Goal: Task Accomplishment & Management: Manage account settings

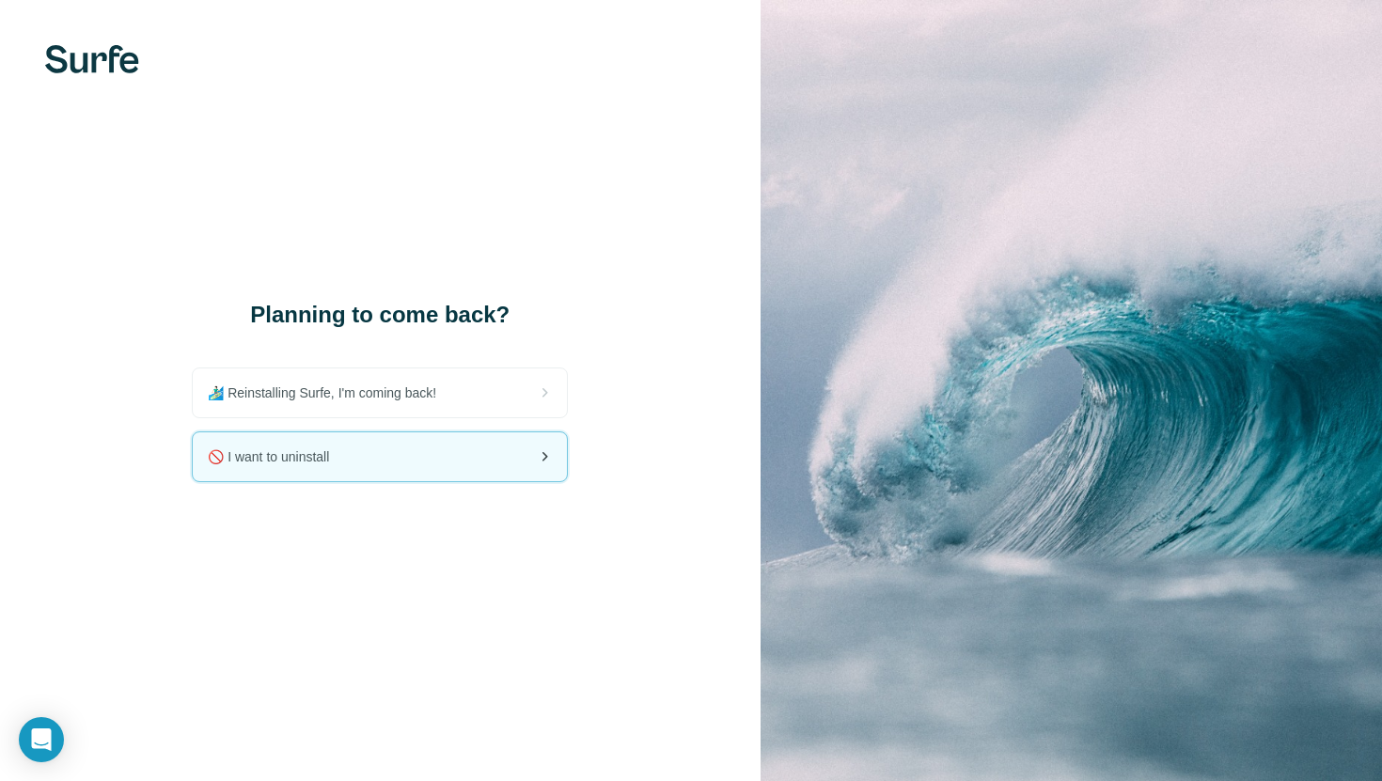
click at [477, 468] on div "🚫 I want to uninstall" at bounding box center [380, 456] width 374 height 49
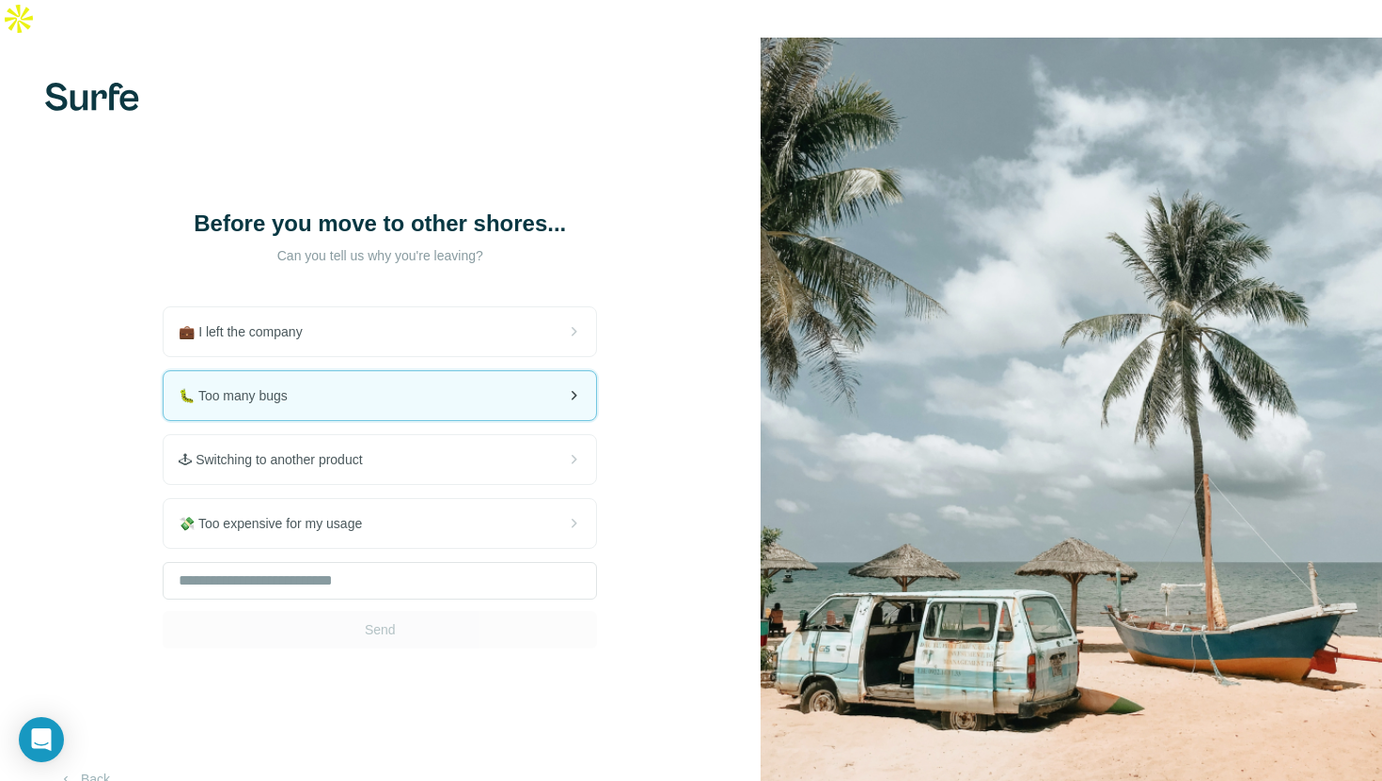
click at [460, 371] on div "🐛 Too many bugs" at bounding box center [380, 395] width 432 height 49
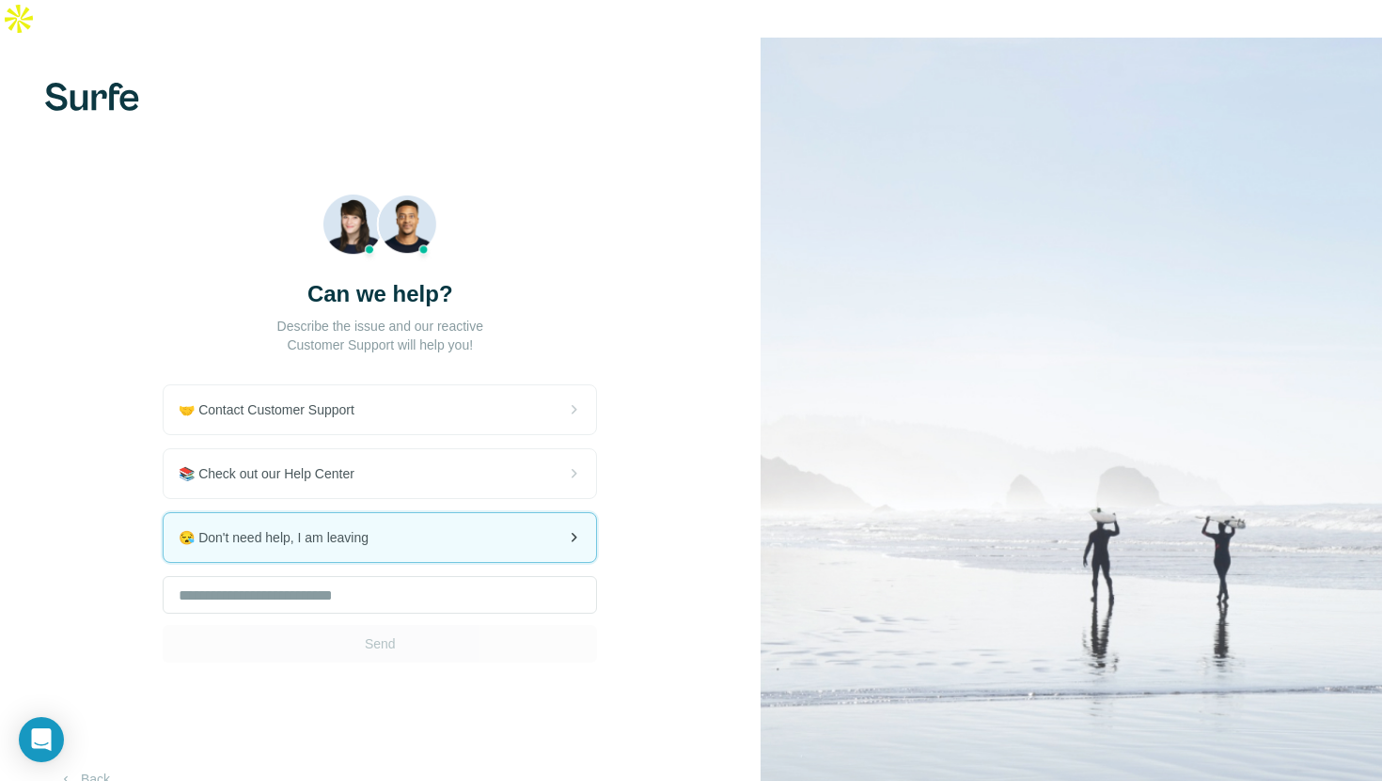
click at [431, 513] on div "😪 Don't need help, I am leaving" at bounding box center [380, 537] width 432 height 49
